Goal: Information Seeking & Learning: Check status

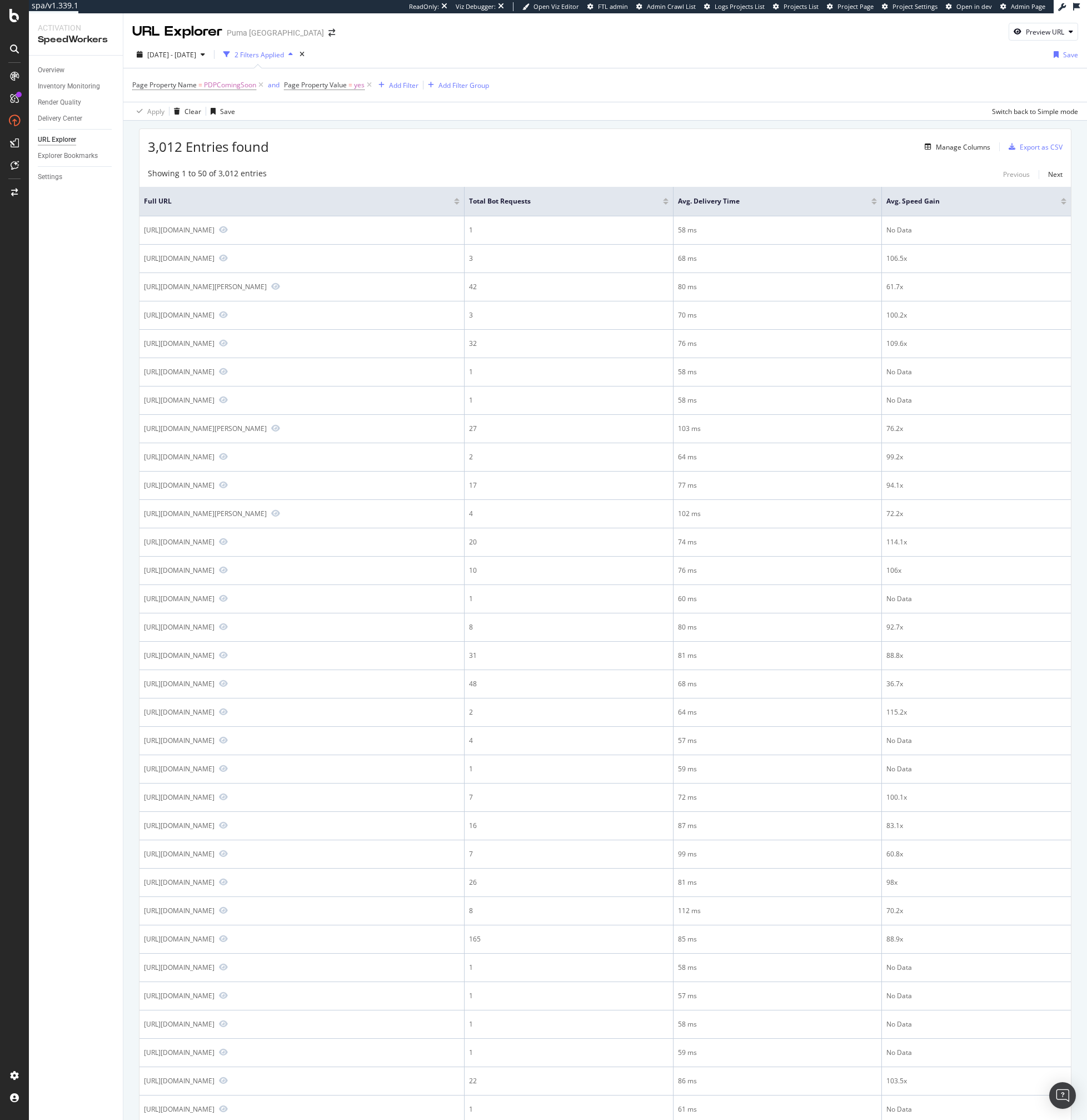
click at [502, 146] on div "3,012 Entries found Manage Columns Export as CSV" at bounding box center [605, 142] width 932 height 27
click at [504, 158] on div "3,012 Entries found Manage Columns Export as CSV Showing 1 to 50 of 3,012 entri…" at bounding box center [605, 893] width 932 height 1530
click at [196, 56] on span "[DATE] - [DATE]" at bounding box center [172, 55] width 49 height 9
click at [169, 93] on div "Last 7 Days" at bounding box center [179, 91] width 36 height 9
type input "[DATE]"
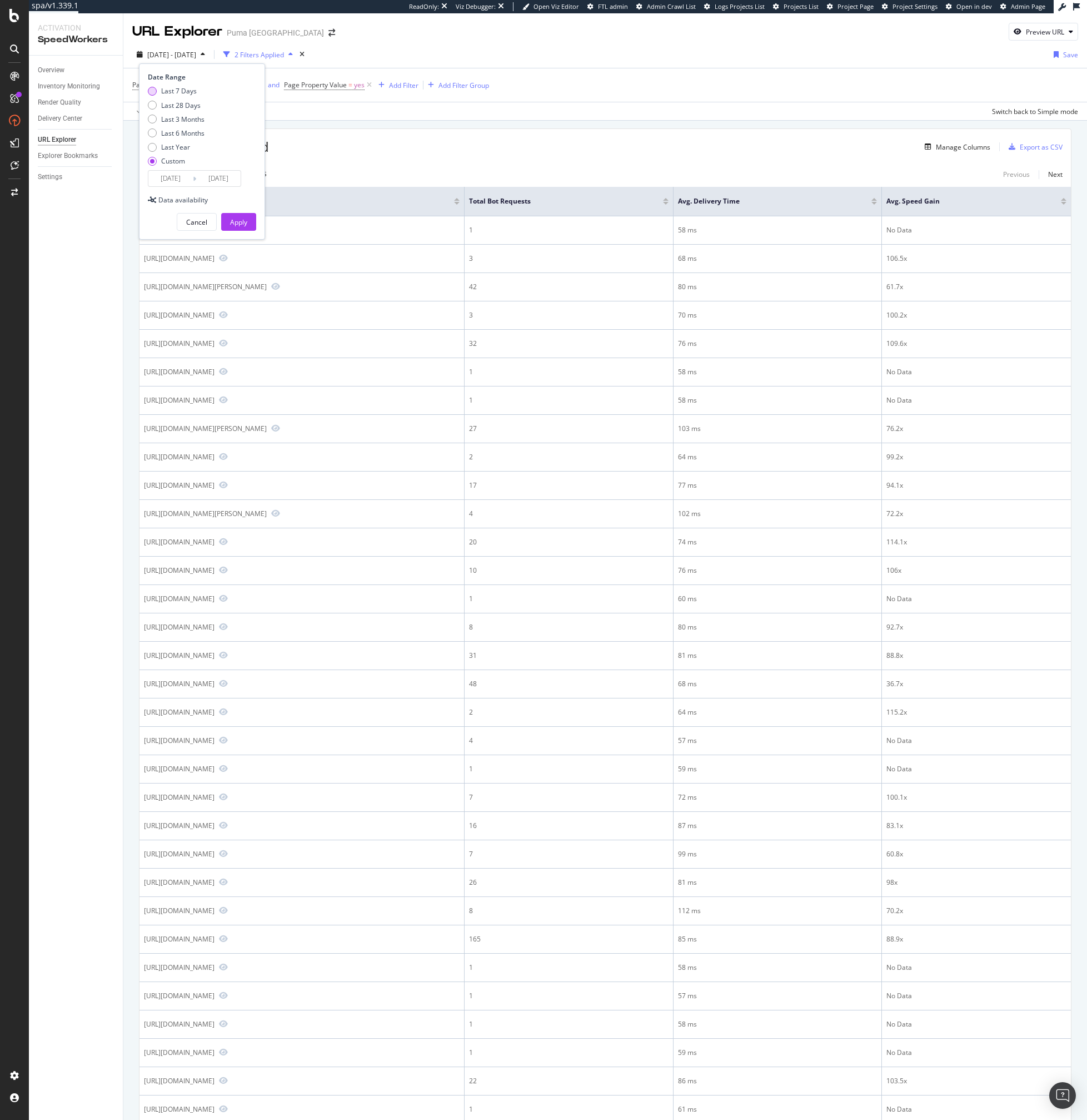
type input "[DATE]"
click at [241, 222] on div "Apply" at bounding box center [239, 222] width 17 height 9
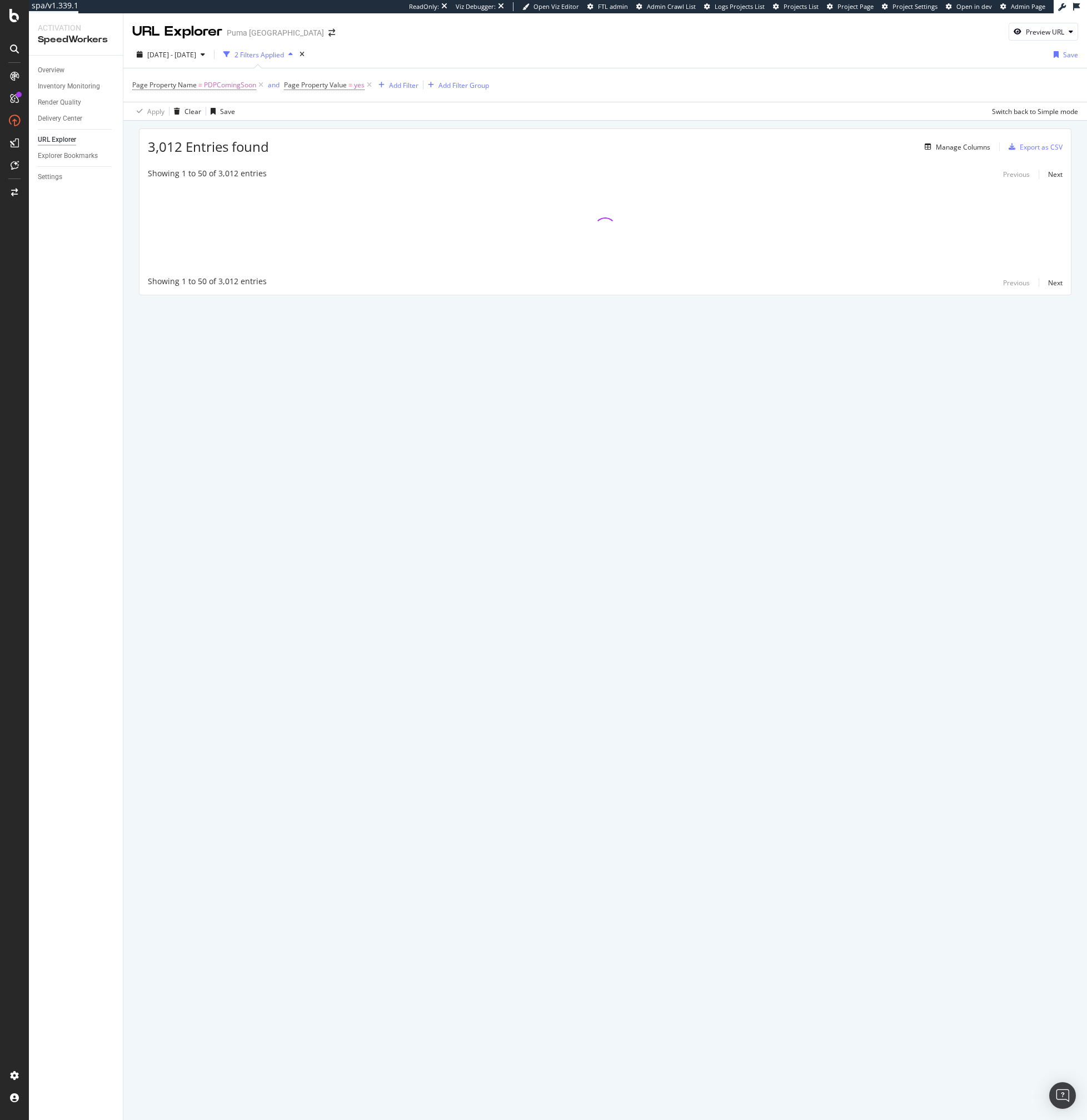
click at [542, 171] on div "Showing 1 to 50 of 3,012 entries Previous Next" at bounding box center [605, 175] width 932 height 13
